Goal: Task Accomplishment & Management: Manage account settings

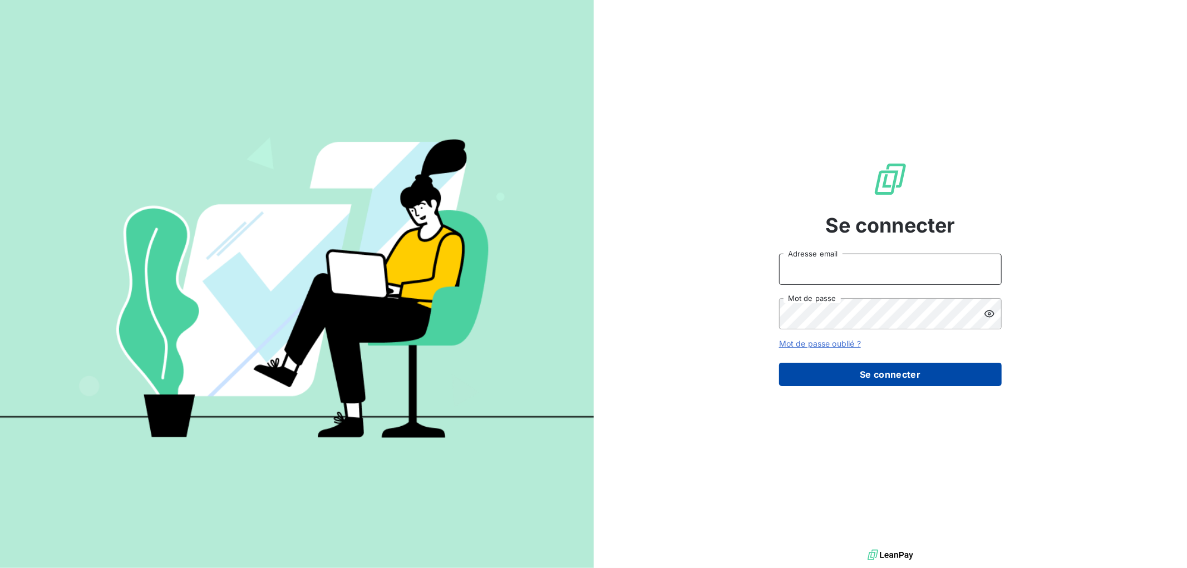
type input "[EMAIL_ADDRESS][DOMAIN_NAME]"
click at [869, 375] on button "Se connecter" at bounding box center [890, 374] width 223 height 23
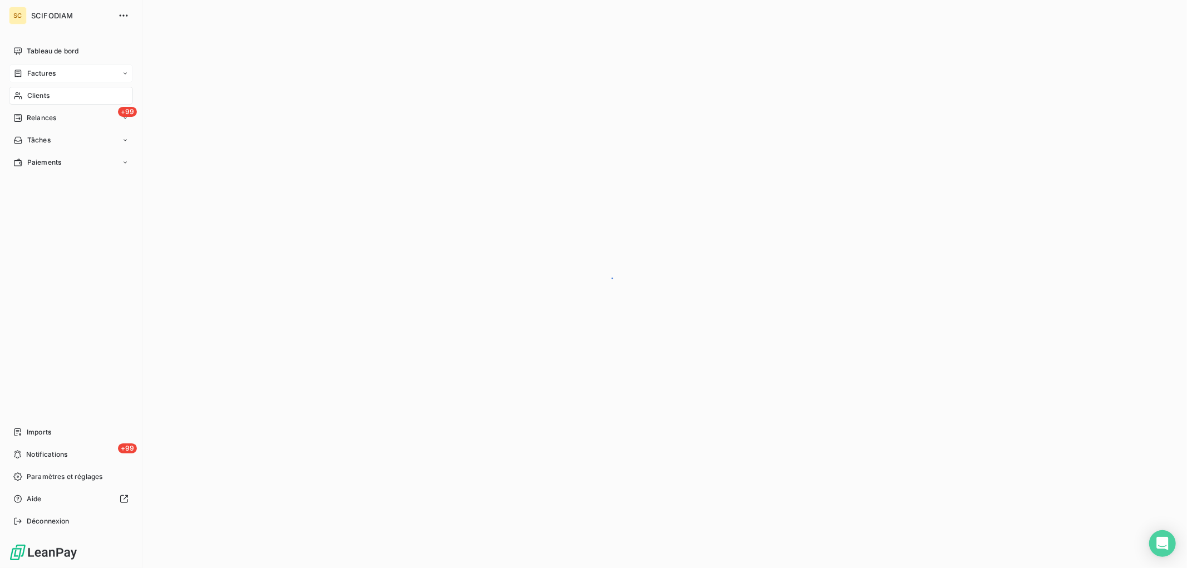
click at [42, 73] on span "Factures" at bounding box center [41, 73] width 28 height 10
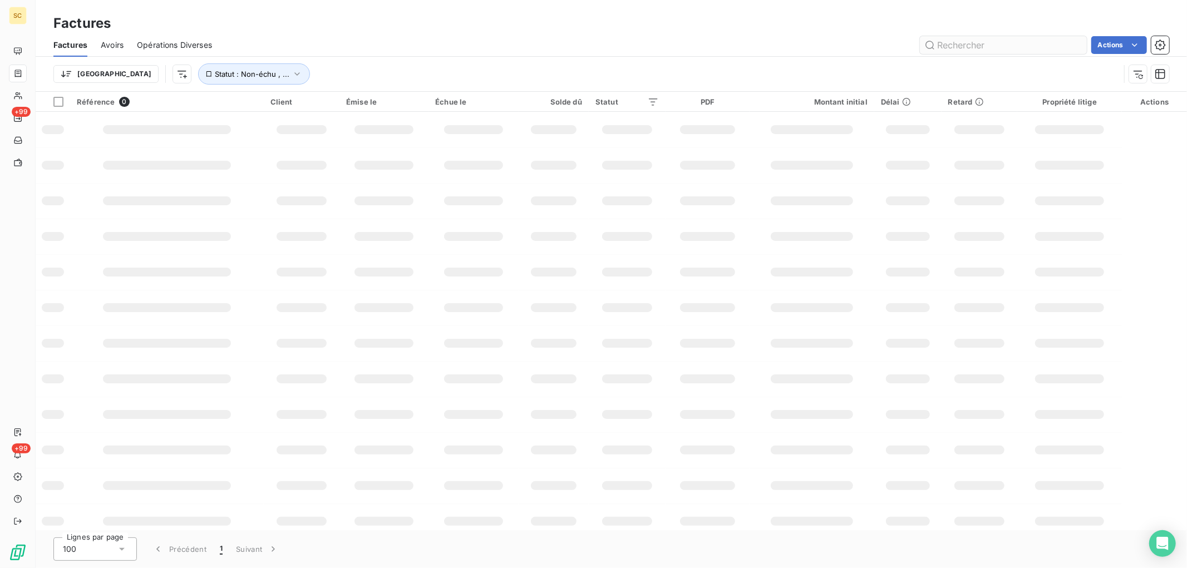
click at [1000, 47] on input "text" at bounding box center [1003, 45] width 167 height 18
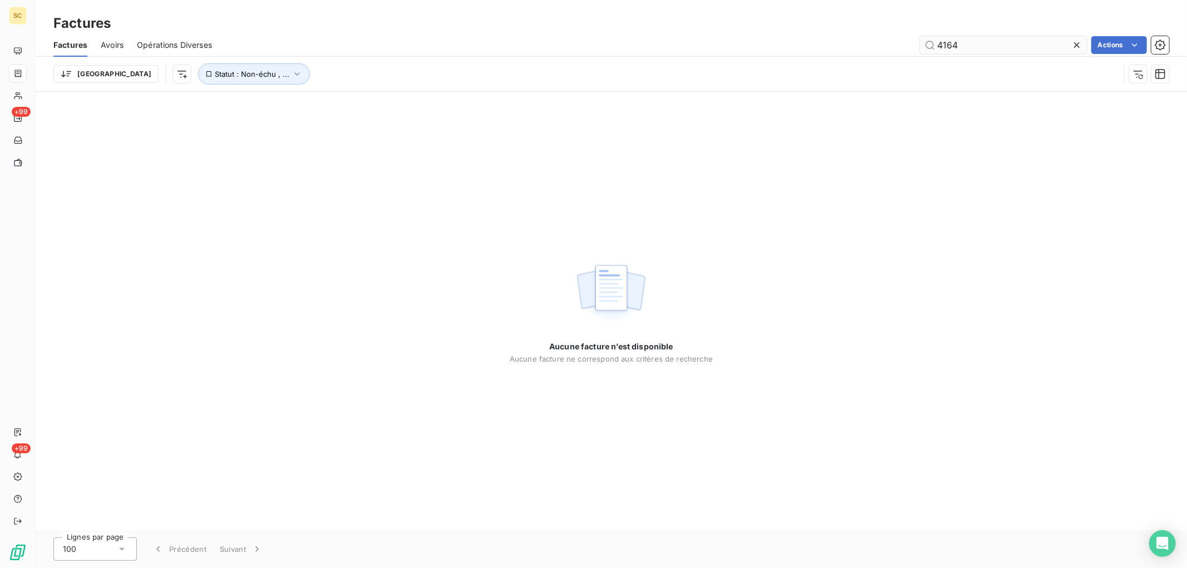
type input "4164"
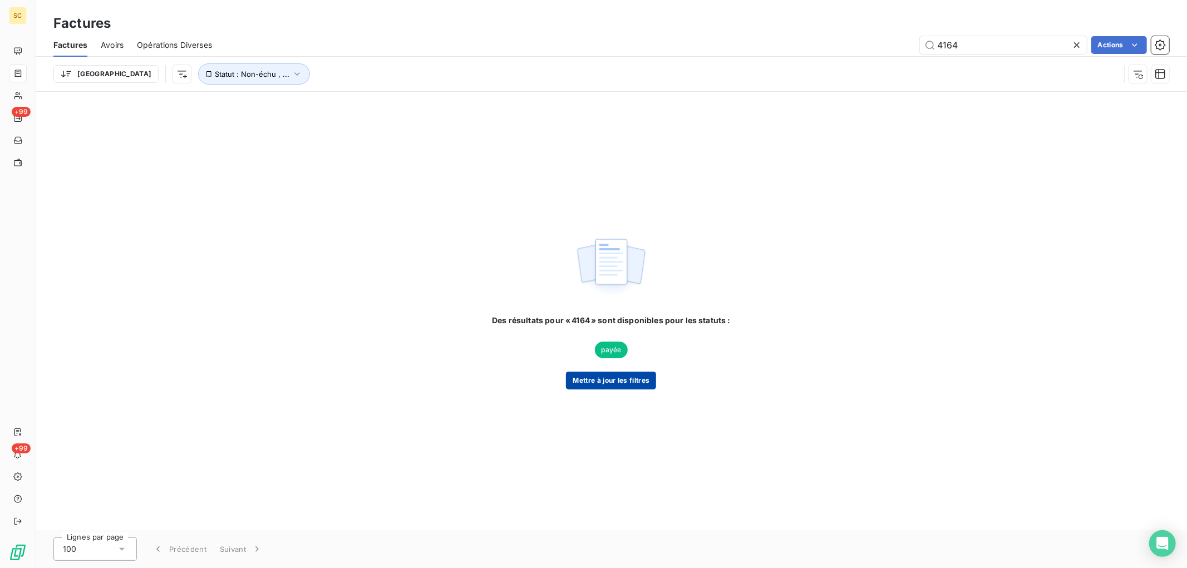
click at [616, 387] on button "Mettre à jour les filtres" at bounding box center [611, 381] width 90 height 18
